Goal: Transaction & Acquisition: Download file/media

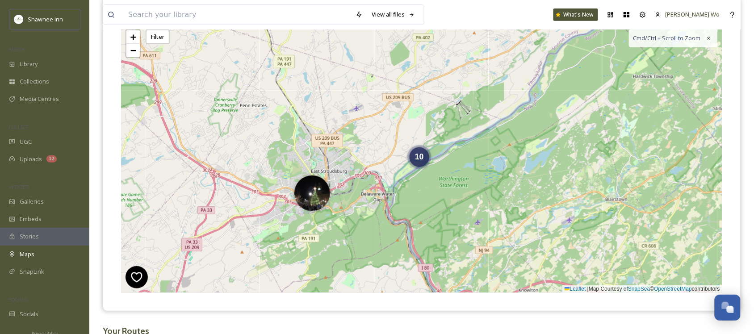
scroll to position [887, 0]
click at [17, 161] on div "Uploads 12" at bounding box center [44, 159] width 89 height 17
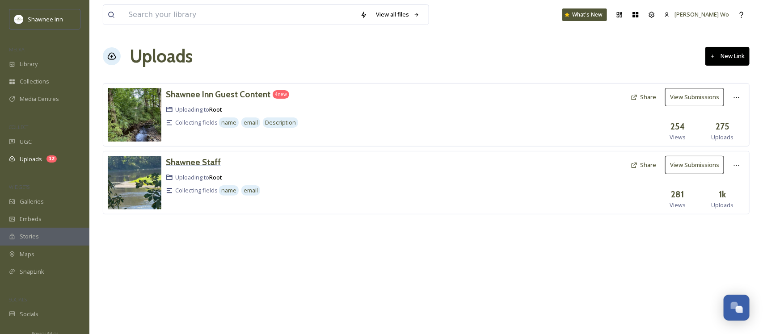
click at [189, 159] on h3 "Shawnee Staff" at bounding box center [193, 162] width 55 height 11
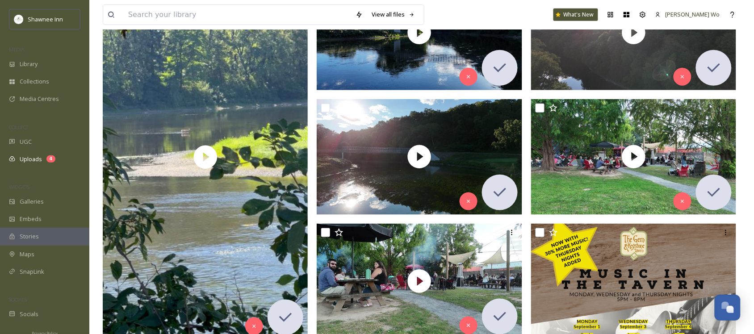
scroll to position [223, 0]
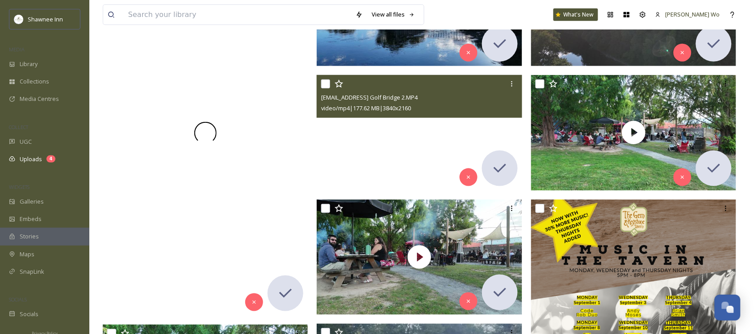
click at [143, 180] on video "ext_1756917300.486923_Marketing@shawneeinn.com-IMG_2348.mov" at bounding box center [206, 132] width 206 height 365
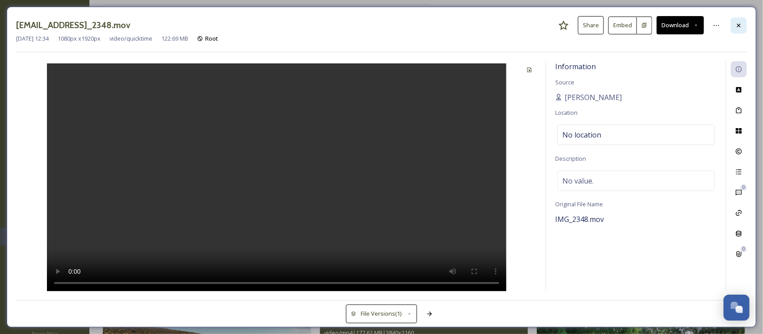
click at [740, 26] on icon at bounding box center [738, 25] width 7 height 7
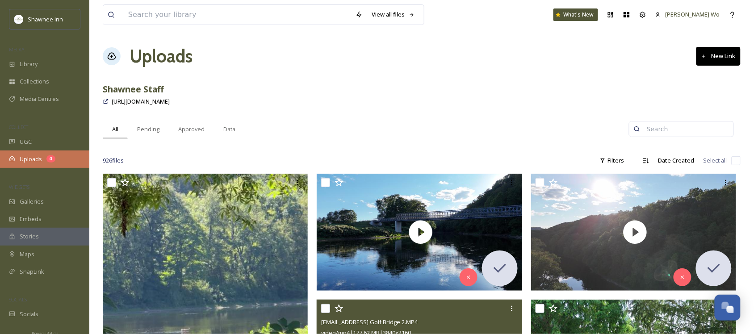
click at [20, 162] on span "Uploads" at bounding box center [31, 159] width 22 height 8
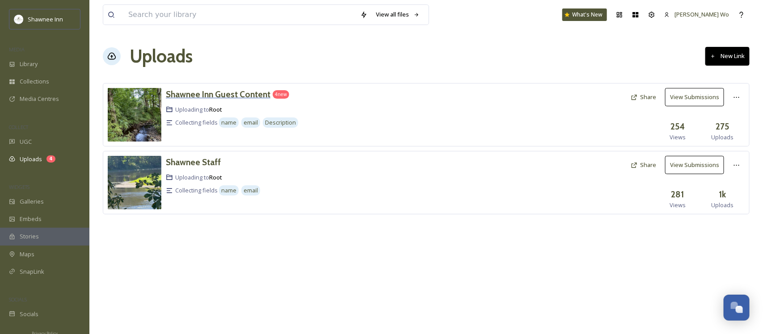
click at [227, 97] on h3 "Shawnee Inn Guest Content" at bounding box center [218, 94] width 105 height 11
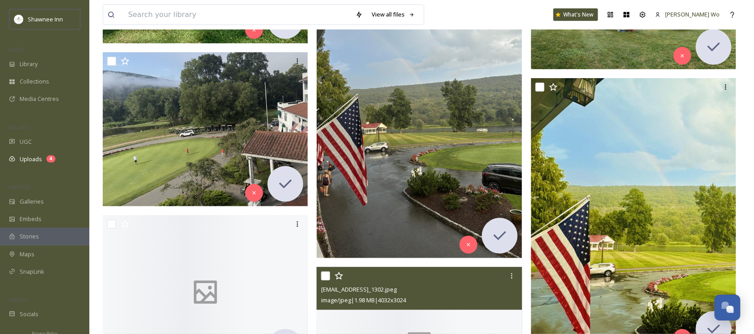
scroll to position [4468, 0]
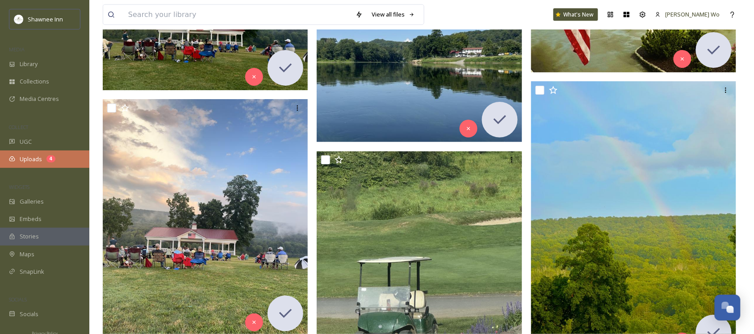
click at [30, 161] on span "Uploads" at bounding box center [31, 159] width 22 height 8
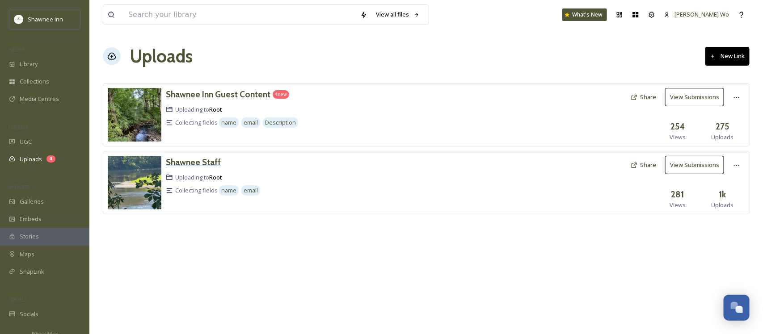
click at [191, 164] on h3 "Shawnee Staff" at bounding box center [193, 162] width 55 height 11
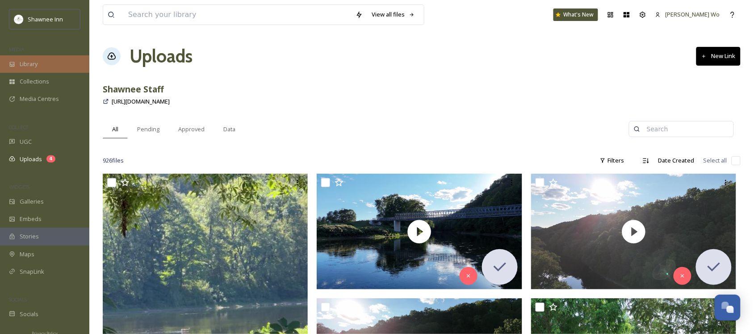
click at [32, 68] on span "Library" at bounding box center [29, 64] width 18 height 8
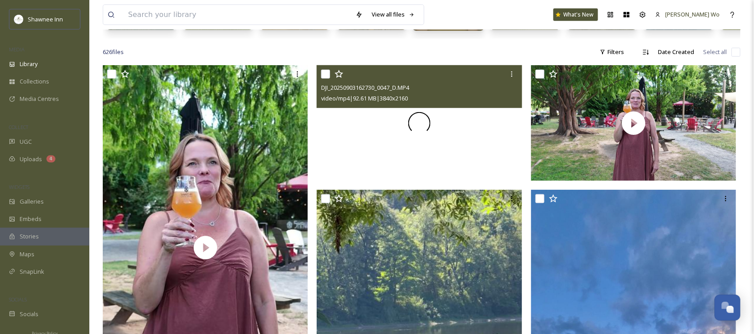
scroll to position [168, 0]
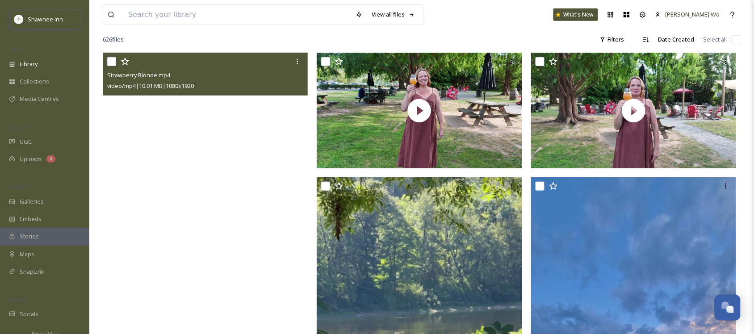
click at [201, 241] on video "Strawberry Blonde.mp4" at bounding box center [206, 235] width 206 height 365
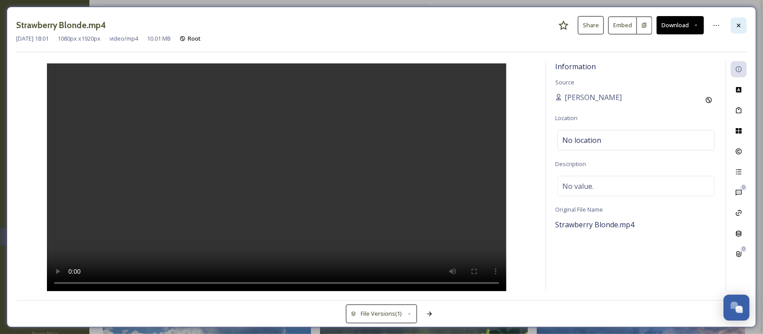
click at [744, 25] on div at bounding box center [738, 25] width 16 height 16
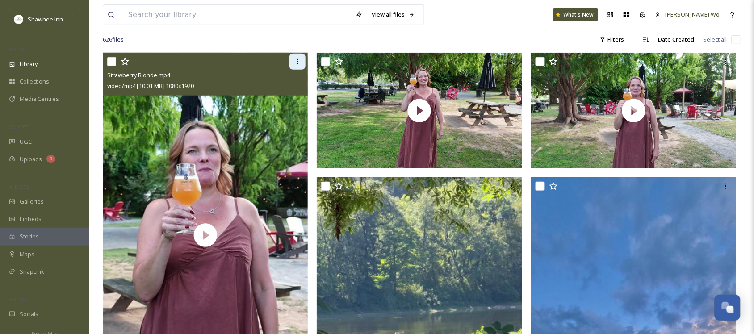
click at [296, 65] on icon at bounding box center [297, 61] width 7 height 7
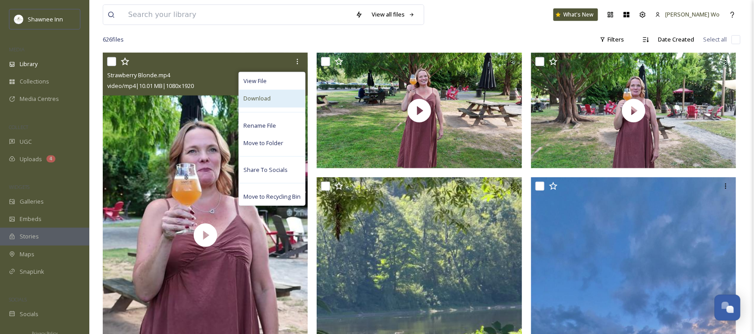
click at [287, 101] on div "Download" at bounding box center [272, 98] width 66 height 17
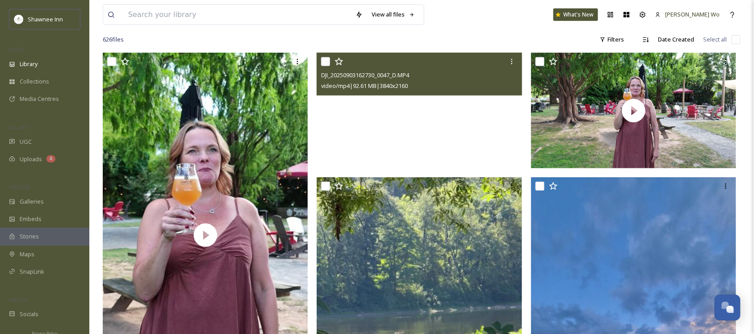
click at [388, 134] on video "DJI_20250903162730_0047_D.MP4" at bounding box center [420, 111] width 206 height 116
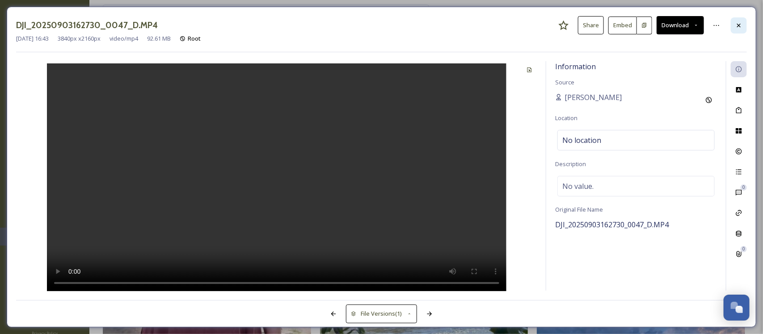
click at [739, 23] on icon at bounding box center [738, 25] width 7 height 7
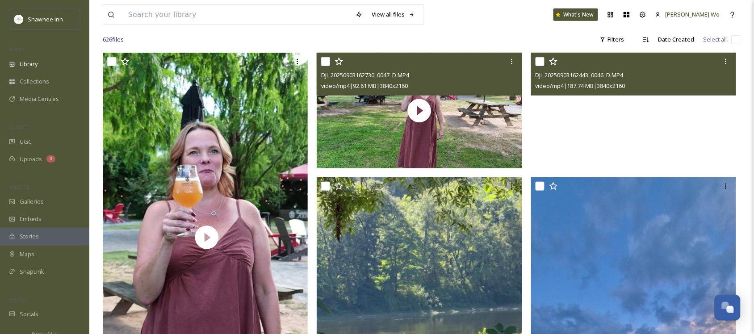
click at [630, 126] on video "DJI_20250903162443_0046_D.MP4" at bounding box center [634, 111] width 206 height 116
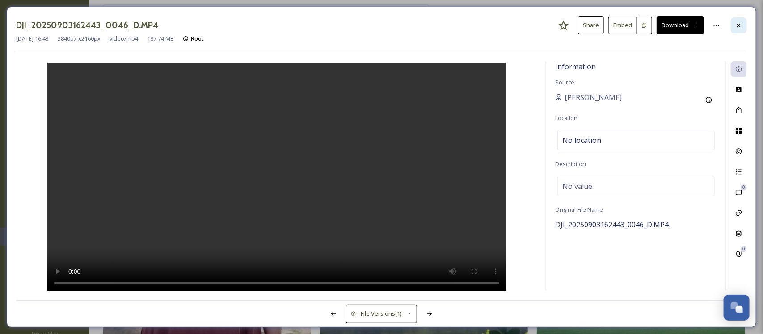
click at [738, 25] on icon at bounding box center [739, 25] width 4 height 4
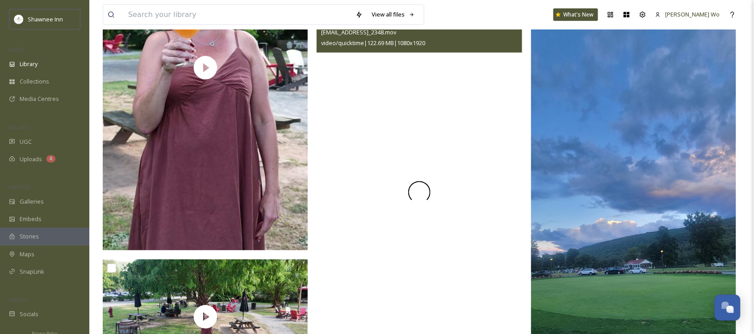
scroll to position [447, 0]
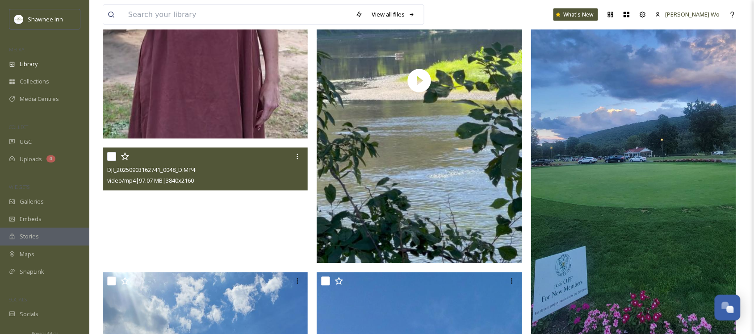
click at [199, 238] on video "DJI_20250903162741_0048_D.MP4" at bounding box center [206, 206] width 206 height 116
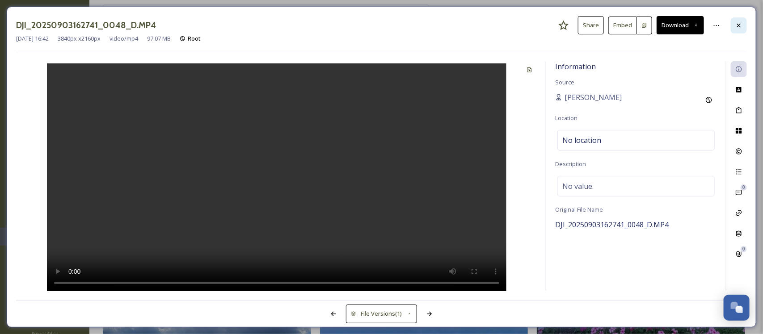
click at [745, 28] on div at bounding box center [738, 25] width 16 height 16
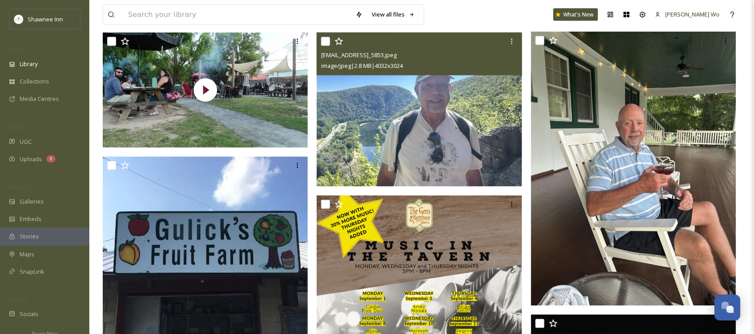
scroll to position [1564, 0]
